Goal: Task Accomplishment & Management: Use online tool/utility

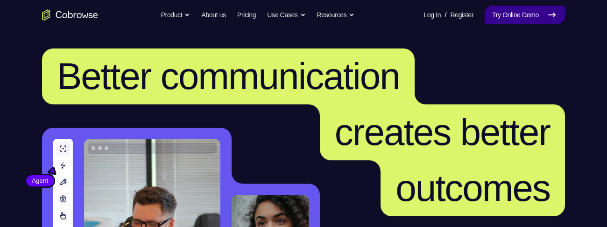
click at [514, 15] on link "Try Online Demo" at bounding box center [525, 15] width 80 height 19
click at [533, 17] on link "Try Online Demo" at bounding box center [525, 15] width 80 height 19
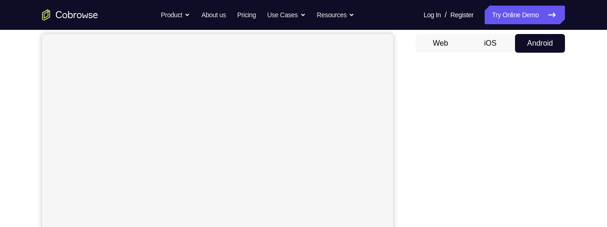
scroll to position [784, 0]
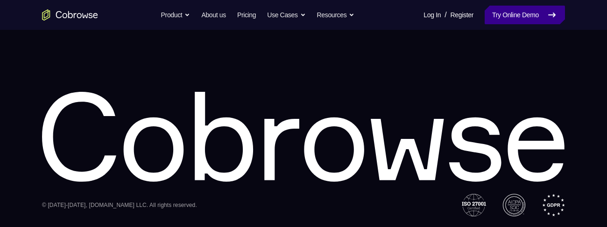
click at [501, 18] on link "Try Online Demo" at bounding box center [525, 15] width 80 height 19
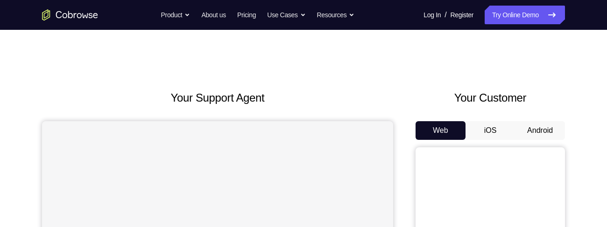
click at [530, 134] on button "Android" at bounding box center [540, 130] width 50 height 19
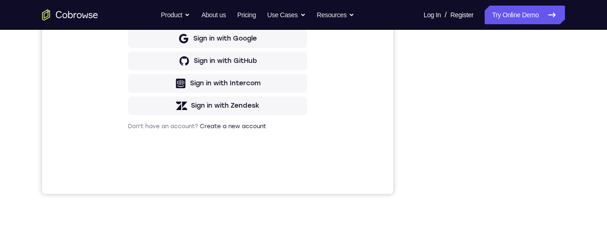
scroll to position [73, 0]
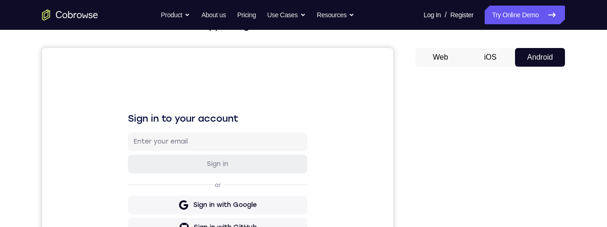
click at [491, 53] on button "iOS" at bounding box center [491, 57] width 50 height 19
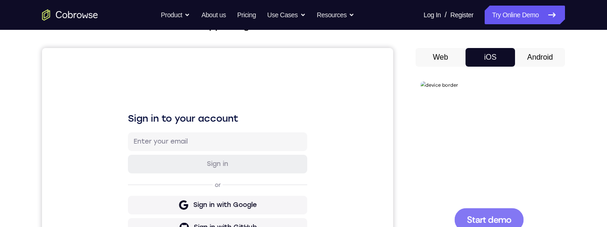
scroll to position [148, 0]
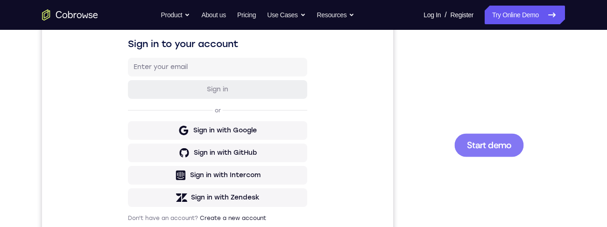
click at [499, 156] on div at bounding box center [490, 145] width 70 height 23
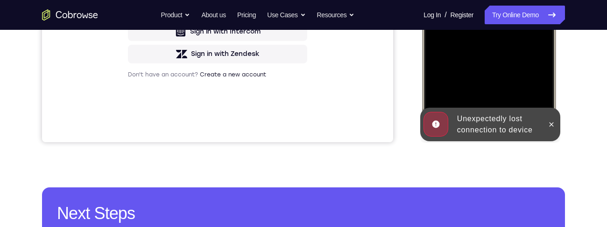
scroll to position [169, 0]
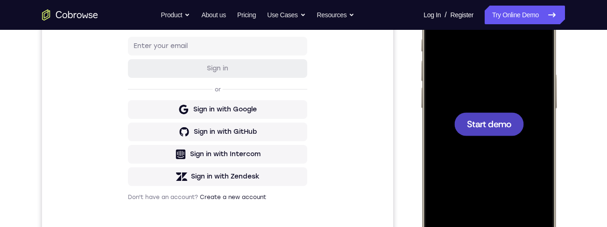
click at [488, 127] on span "Start demo" at bounding box center [489, 124] width 44 height 9
click at [568, 106] on div "Your Support Agent Your Customer Web iOS Android Next Steps We’d be happy to gi…" at bounding box center [304, 169] width 598 height 616
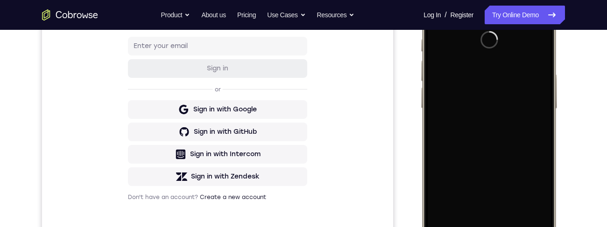
click at [560, 93] on div "Loading..." at bounding box center [490, 126] width 140 height 280
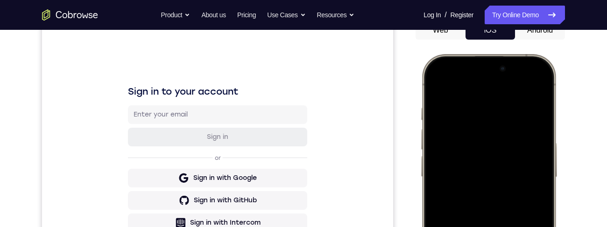
scroll to position [97, 0]
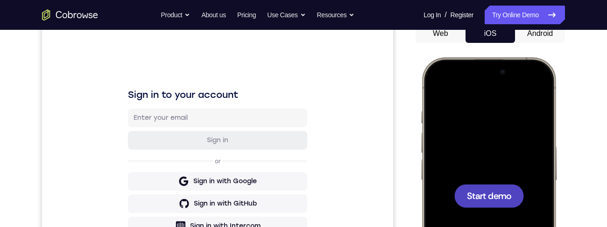
click at [522, 142] on div at bounding box center [488, 196] width 123 height 267
click at [479, 185] on div at bounding box center [490, 196] width 70 height 23
click at [483, 199] on span "Start demo" at bounding box center [489, 196] width 44 height 9
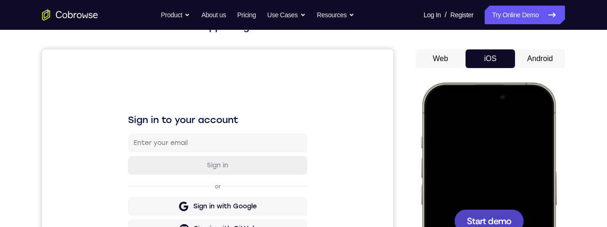
click at [535, 58] on button "Android" at bounding box center [540, 59] width 50 height 19
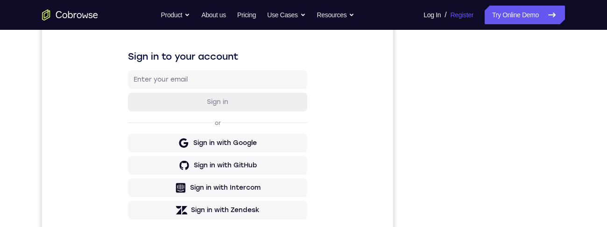
scroll to position [198, 0]
